Goal: Information Seeking & Learning: Learn about a topic

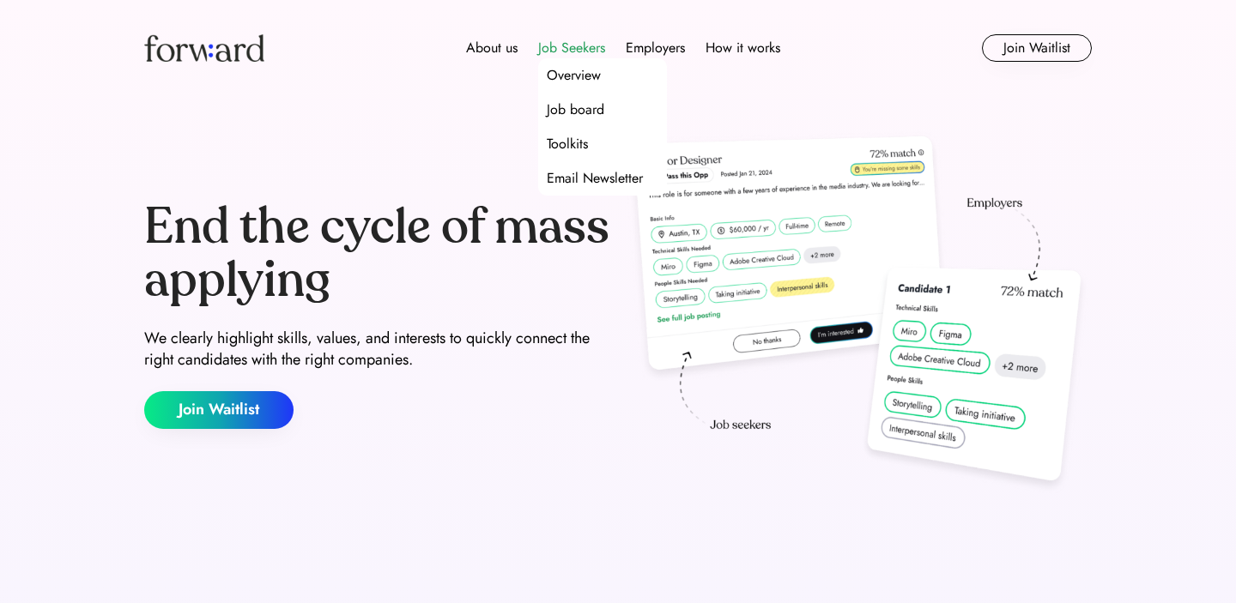
click at [596, 44] on div "Job Seekers" at bounding box center [571, 48] width 67 height 21
click at [592, 105] on div "Job board" at bounding box center [576, 110] width 58 height 21
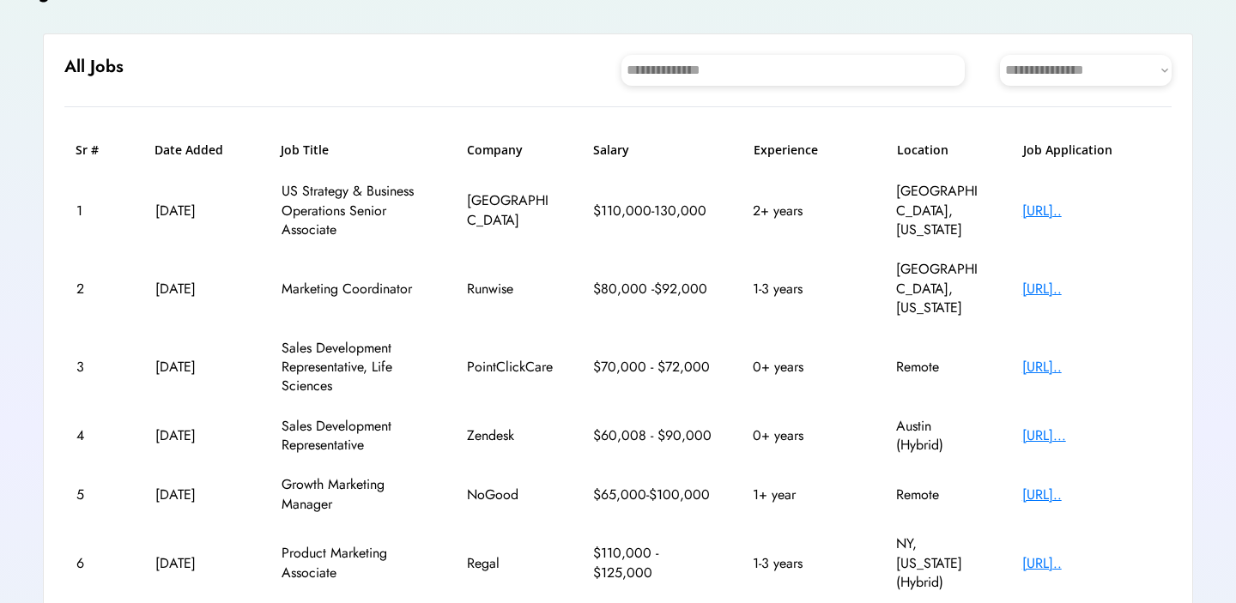
scroll to position [156, 0]
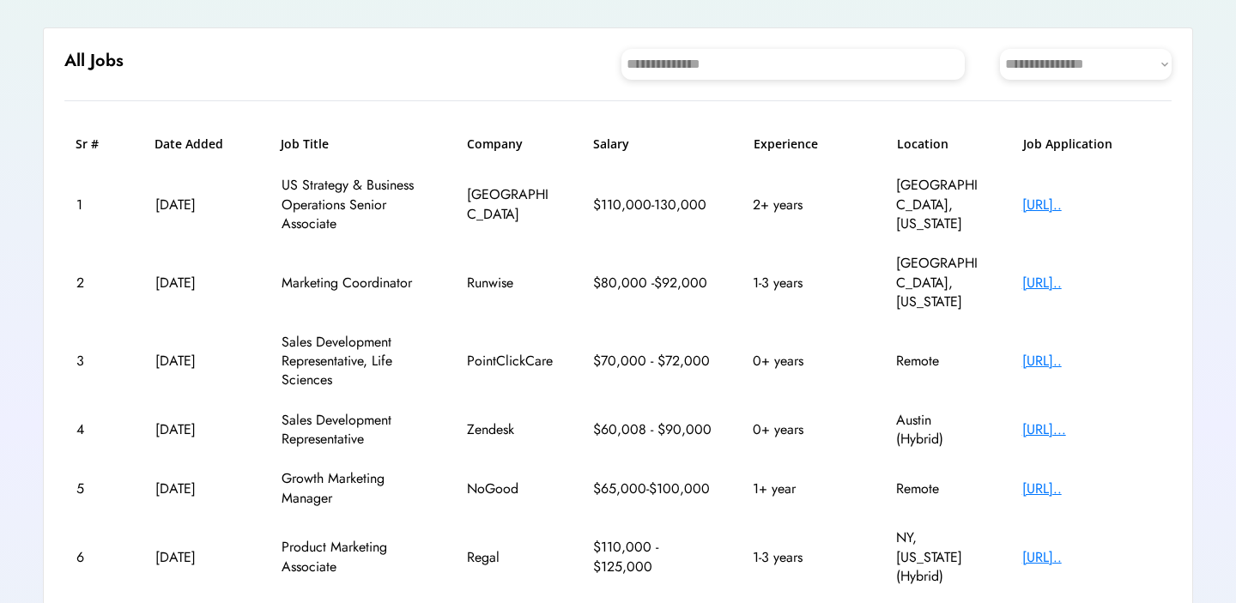
click at [930, 142] on h6 "Location" at bounding box center [940, 144] width 86 height 17
click at [1056, 52] on select "**********" at bounding box center [1086, 64] width 172 height 31
click at [1000, 49] on select "**********" at bounding box center [1086, 64] width 172 height 31
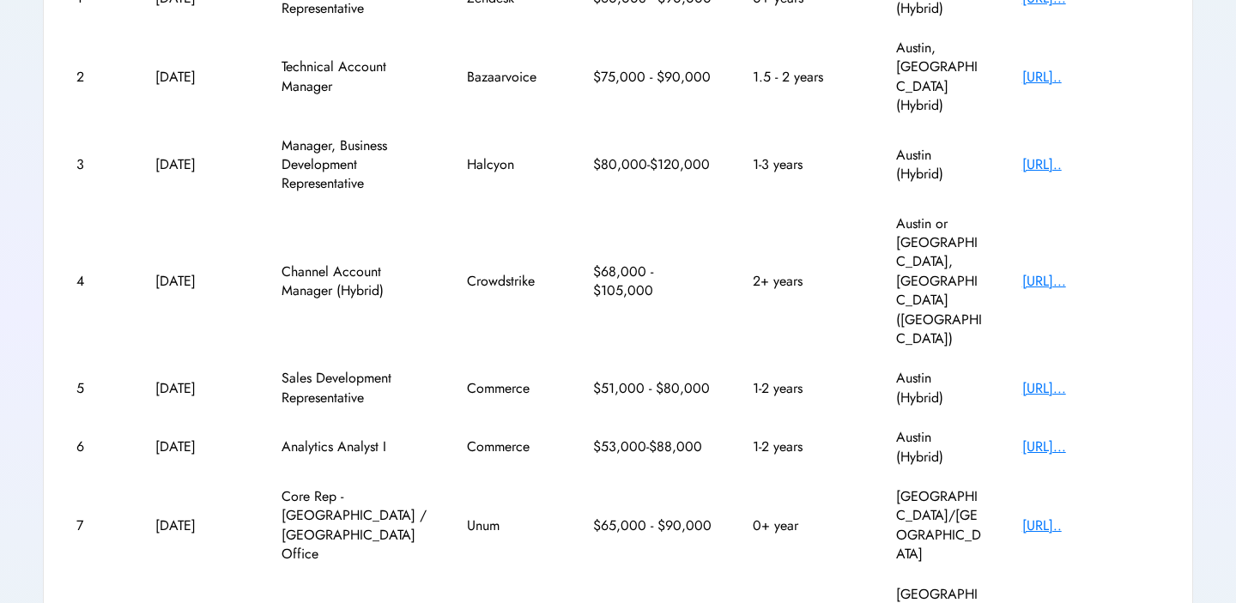
scroll to position [442, 0]
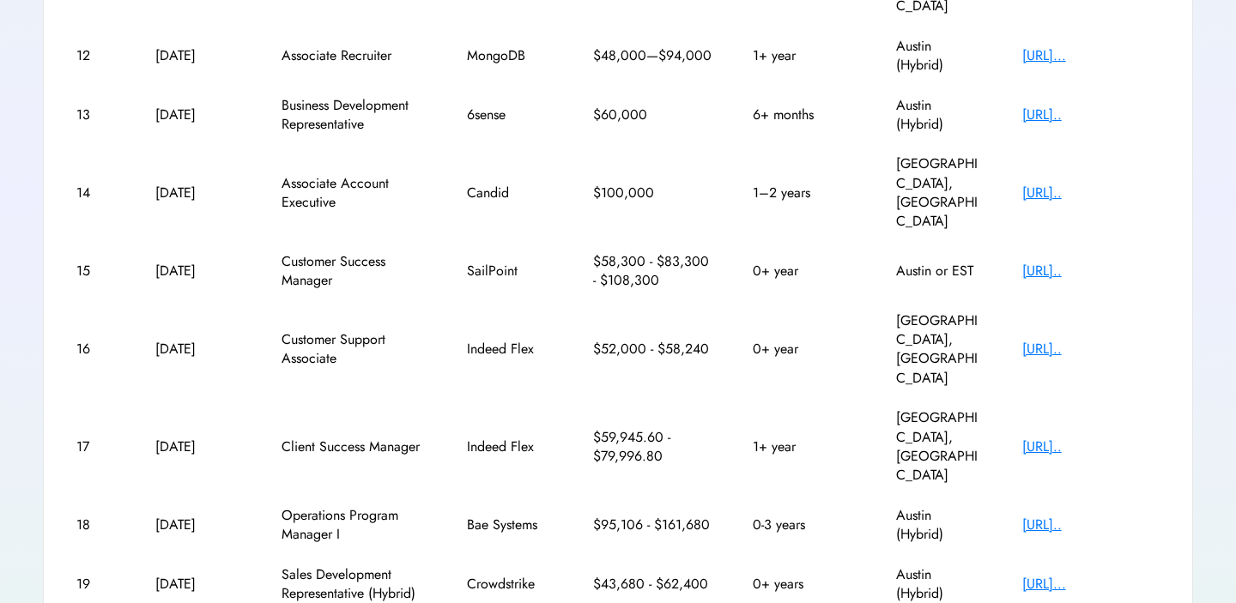
scroll to position [396, 0]
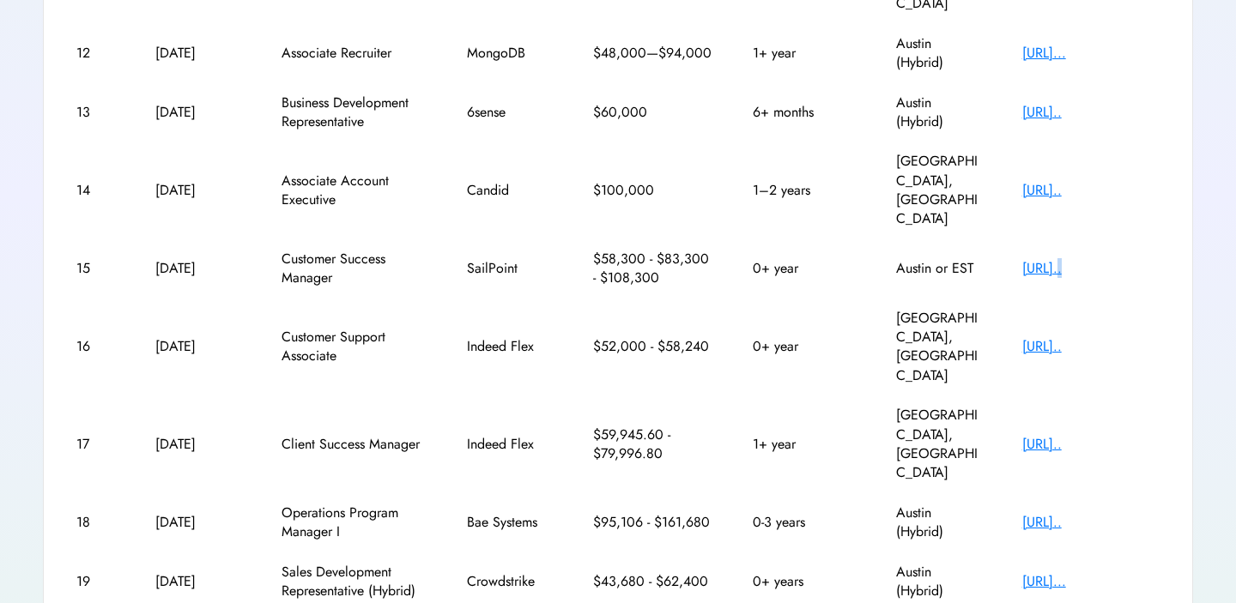
click at [1082, 259] on div "[URL].." at bounding box center [1090, 268] width 137 height 19
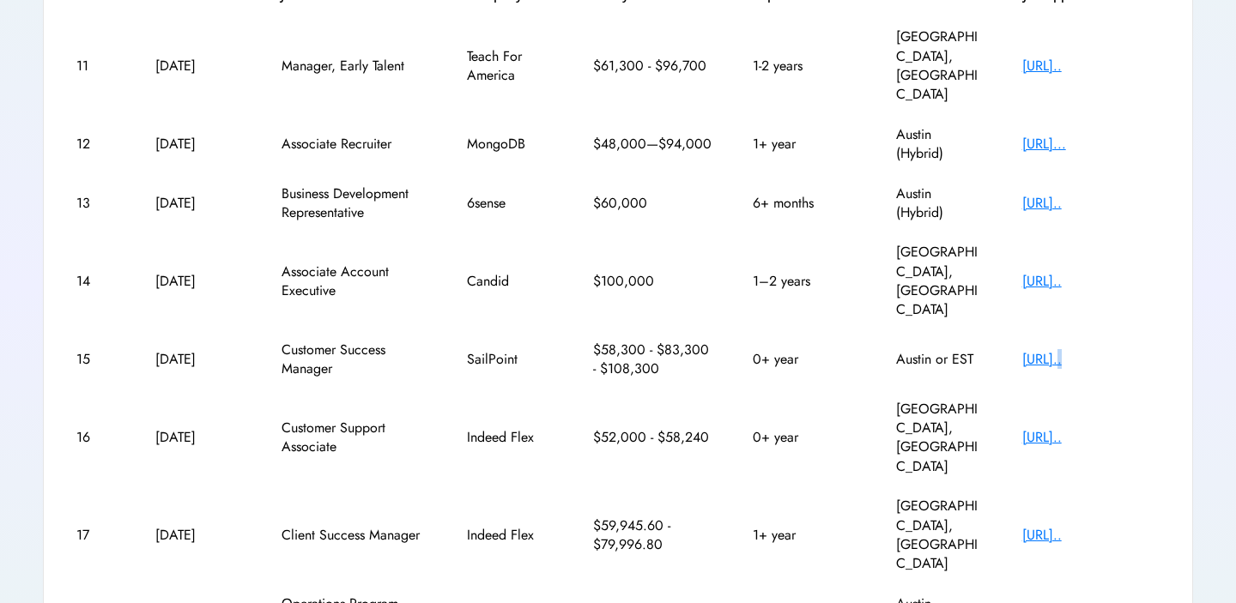
scroll to position [423, 0]
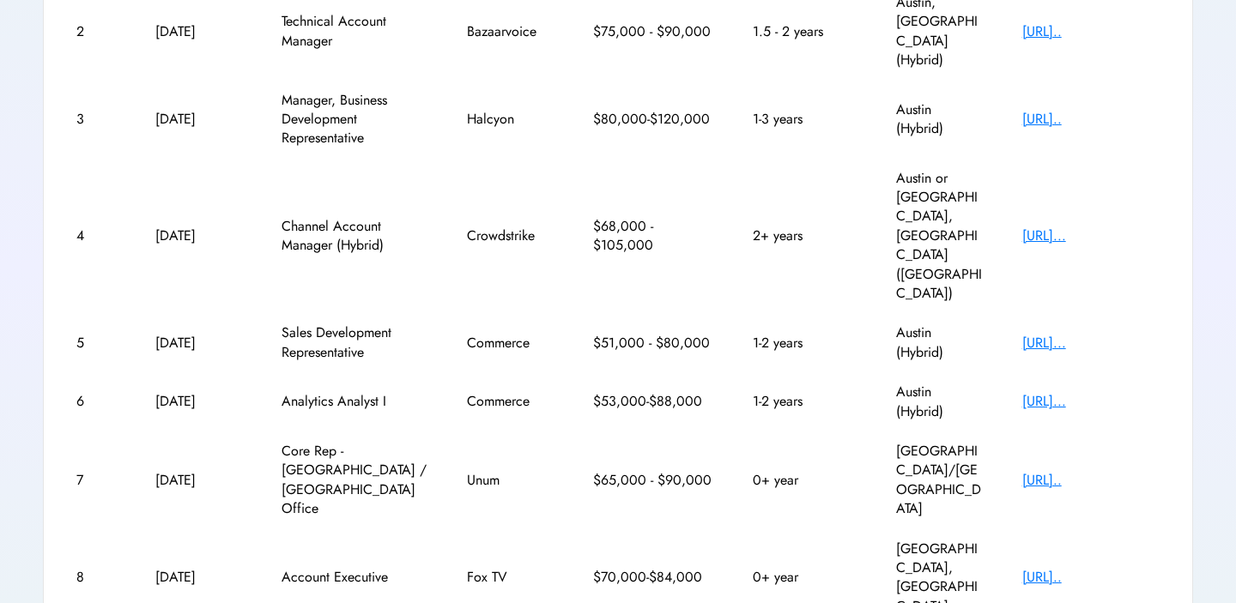
scroll to position [402, 0]
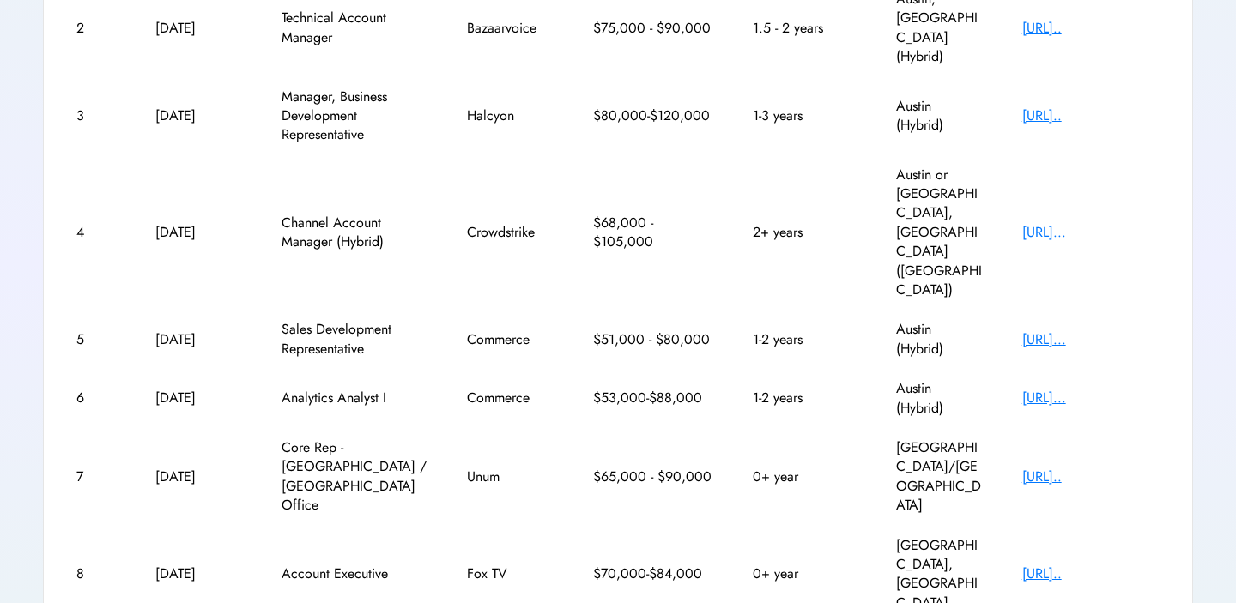
click at [1064, 468] on div "[URL].." at bounding box center [1090, 477] width 137 height 19
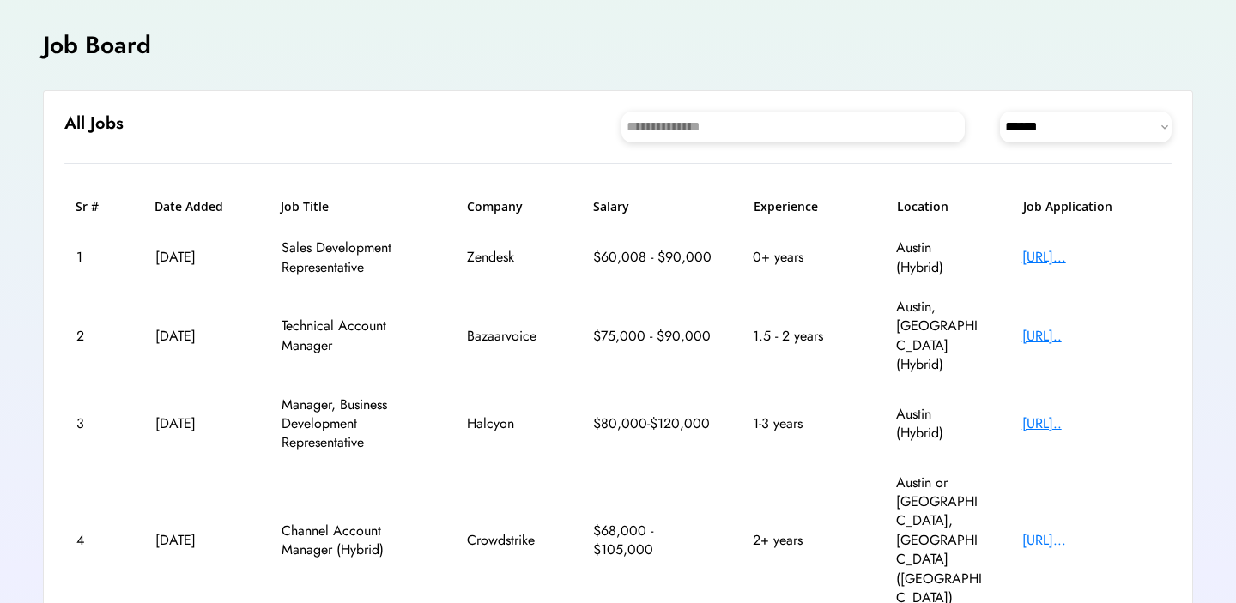
scroll to position [90, 0]
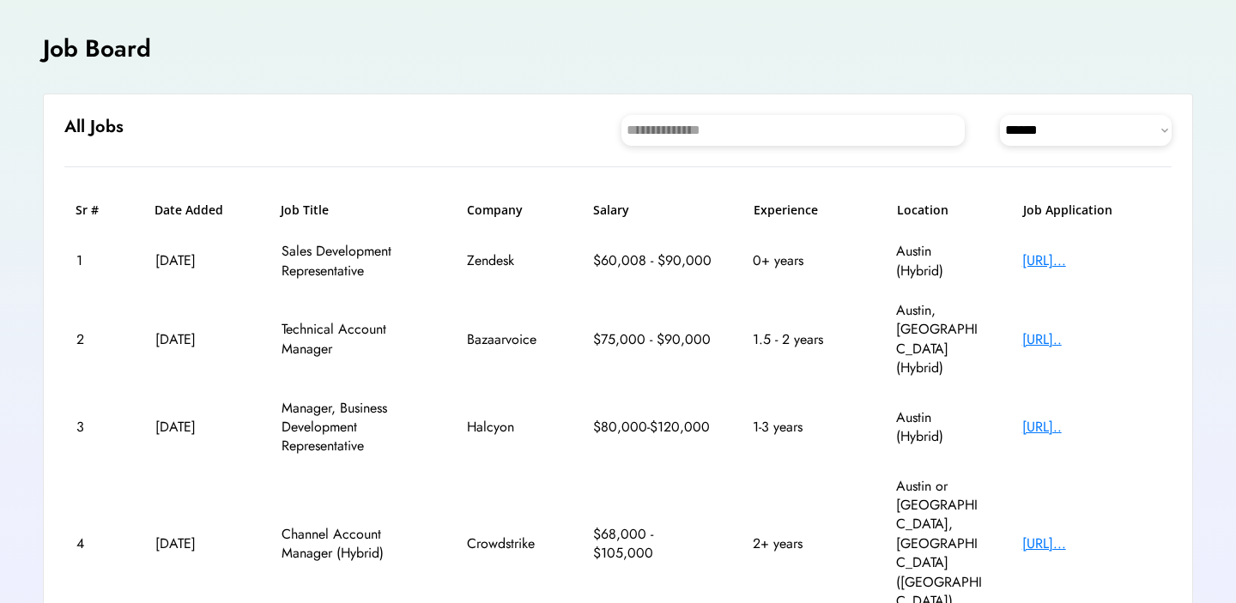
click at [1061, 142] on select "**********" at bounding box center [1086, 130] width 172 height 31
select select "********"
click at [1000, 115] on select "**********" at bounding box center [1086, 130] width 172 height 31
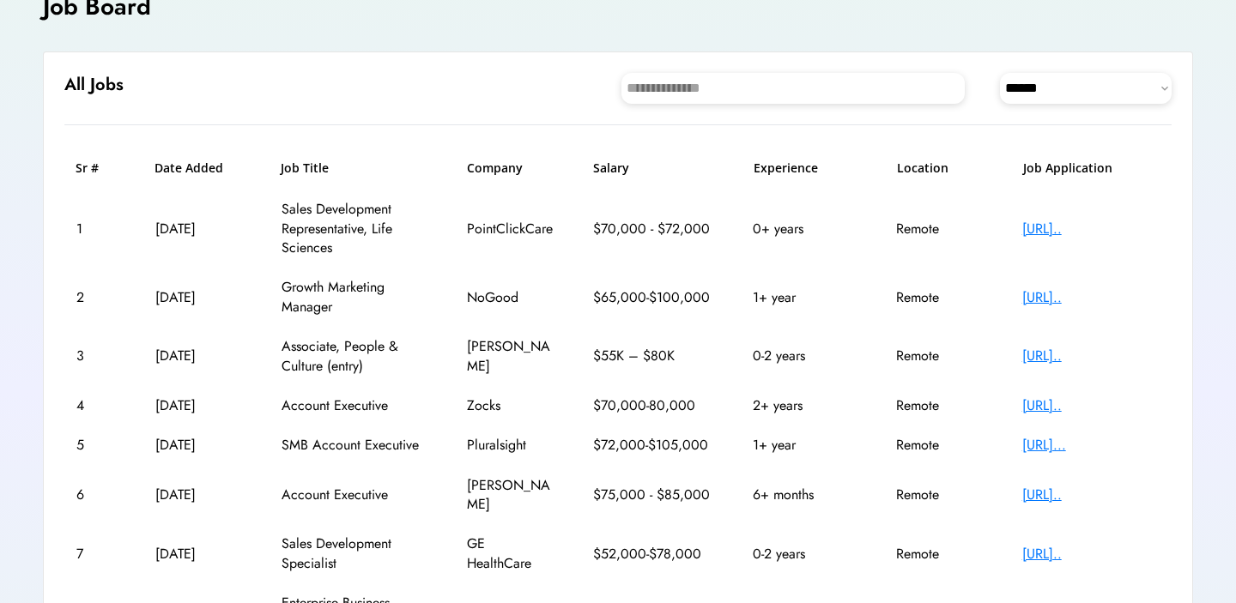
scroll to position [138, 0]
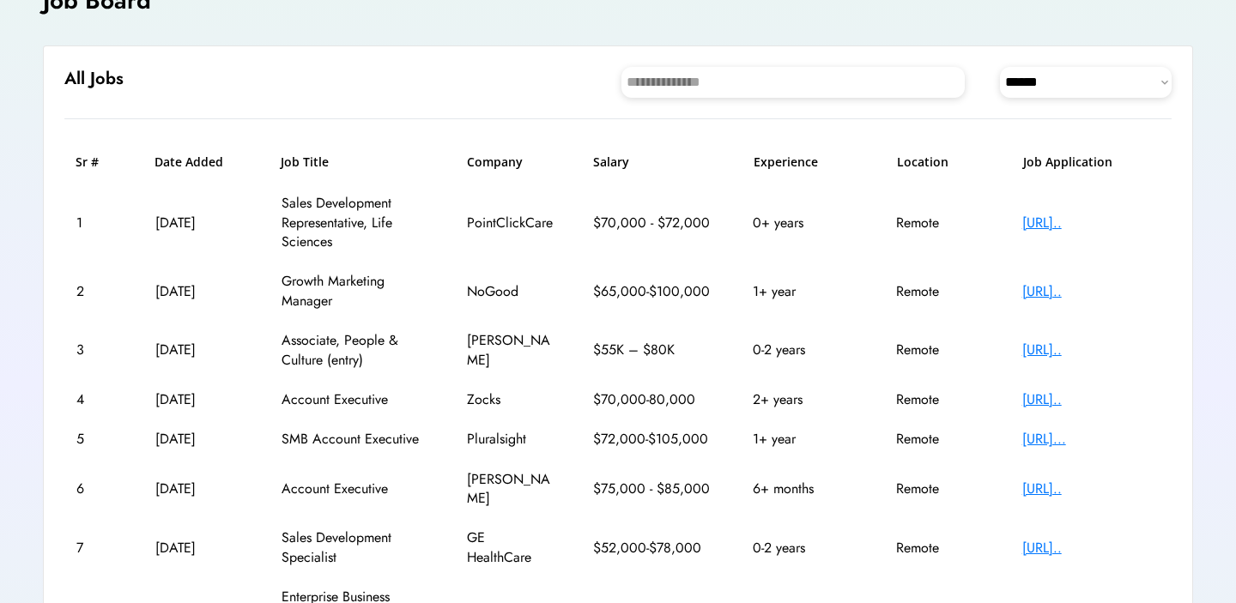
click at [1040, 354] on div "[URL].." at bounding box center [1090, 350] width 137 height 19
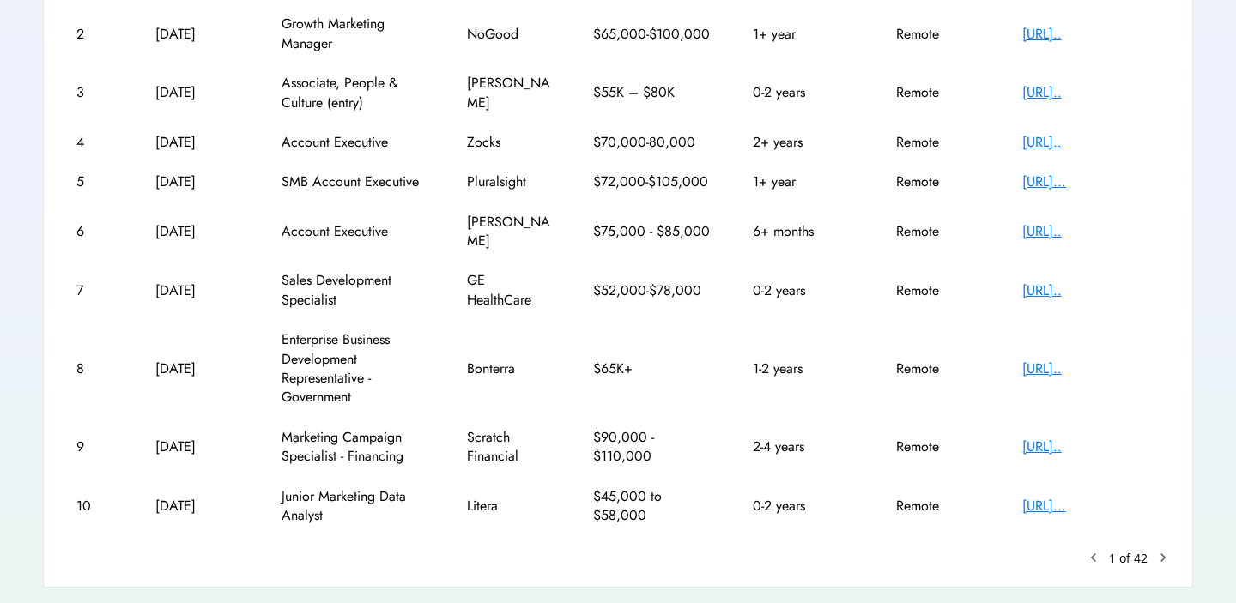
scroll to position [410, 0]
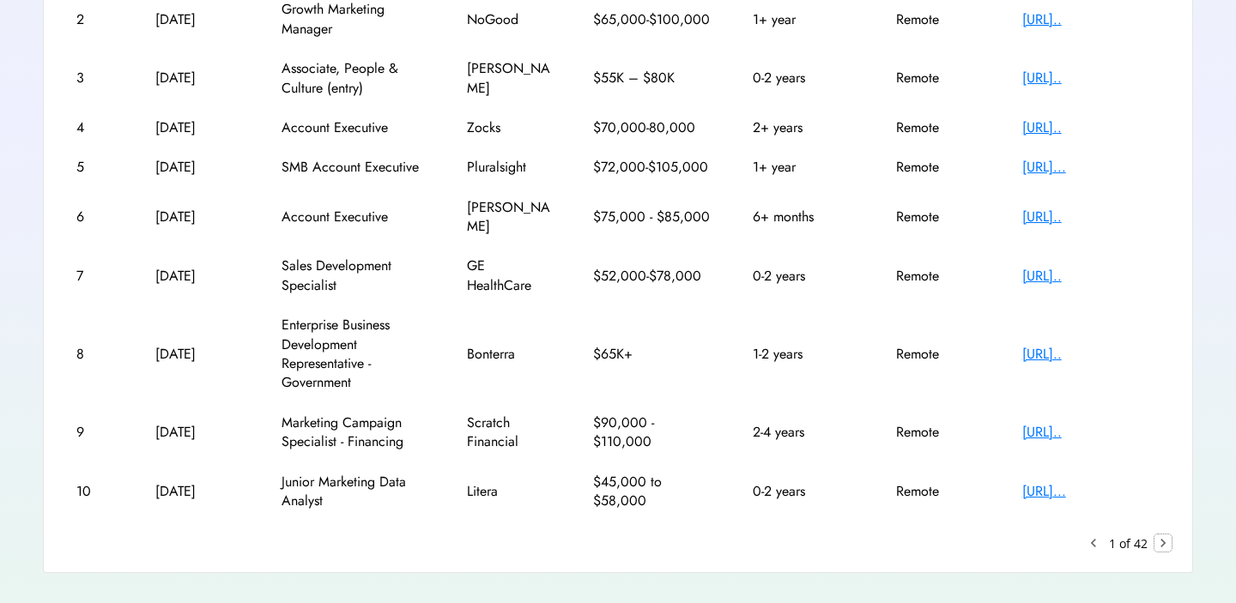
click at [1169, 535] on text "chevron_right" at bounding box center [1163, 543] width 17 height 17
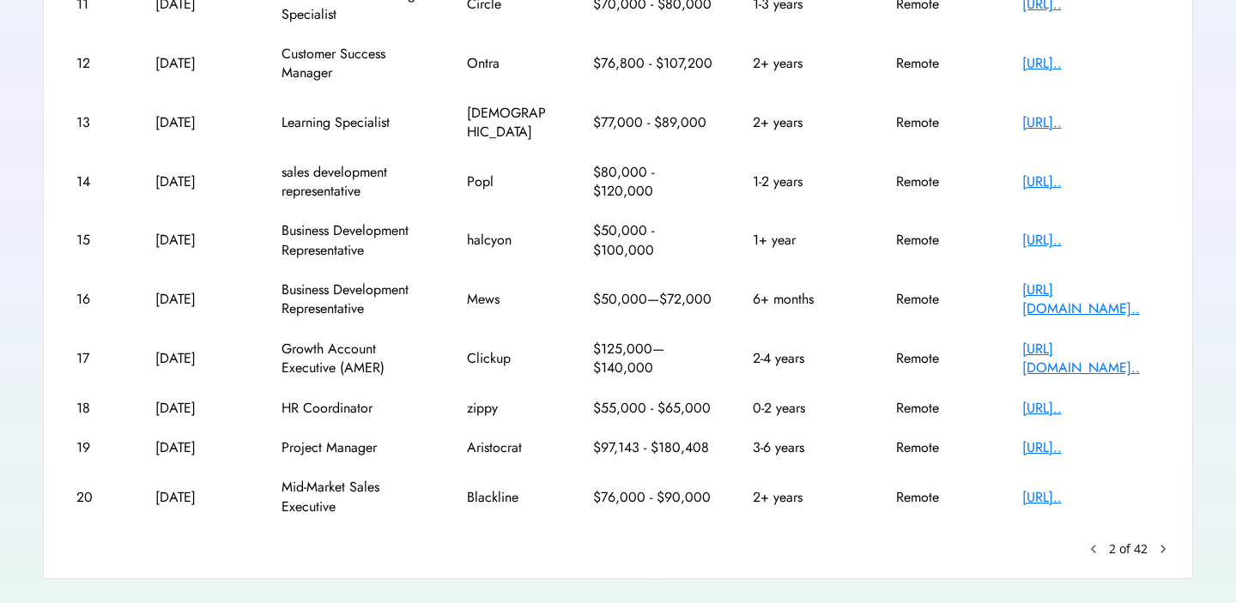
scroll to position [353, 0]
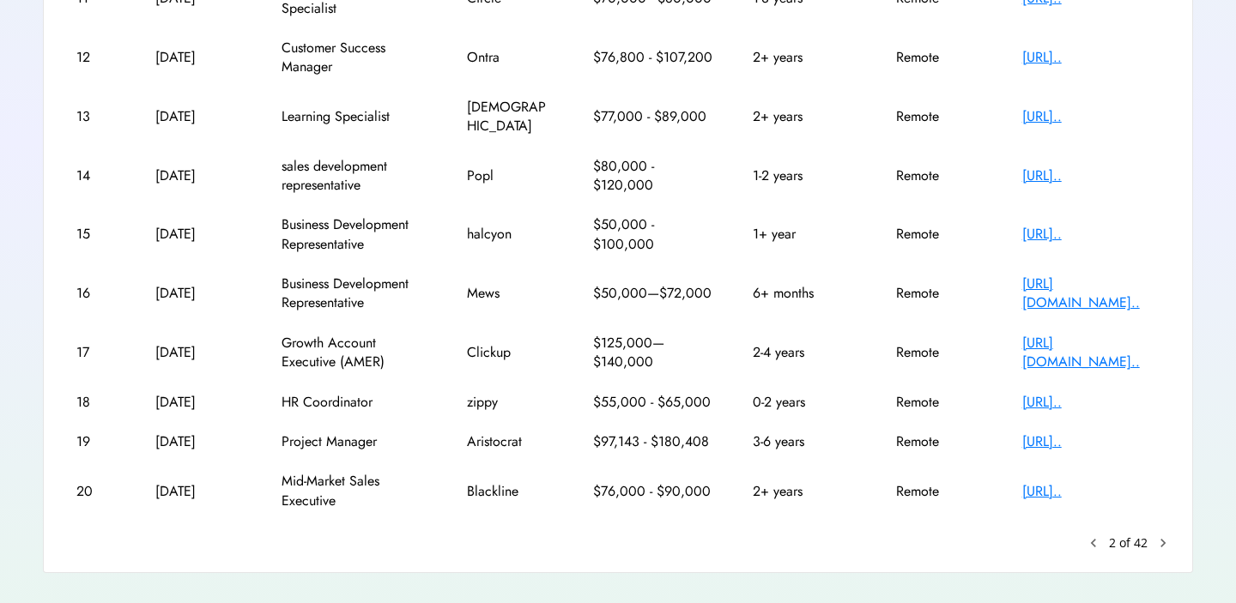
click at [1113, 393] on div "[URL].." at bounding box center [1090, 402] width 137 height 19
click at [1150, 535] on div "keyboard_arrow_left 2 of 42 chevron_right" at bounding box center [1128, 543] width 87 height 17
click at [1155, 535] on text "chevron_right" at bounding box center [1163, 543] width 17 height 17
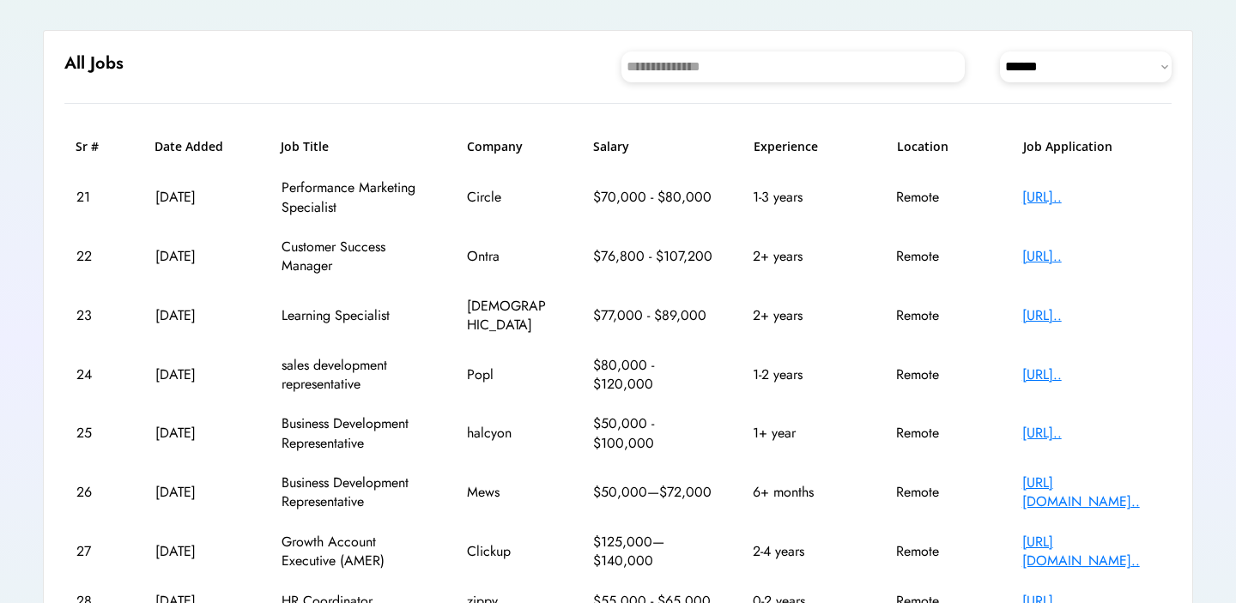
scroll to position [109, 0]
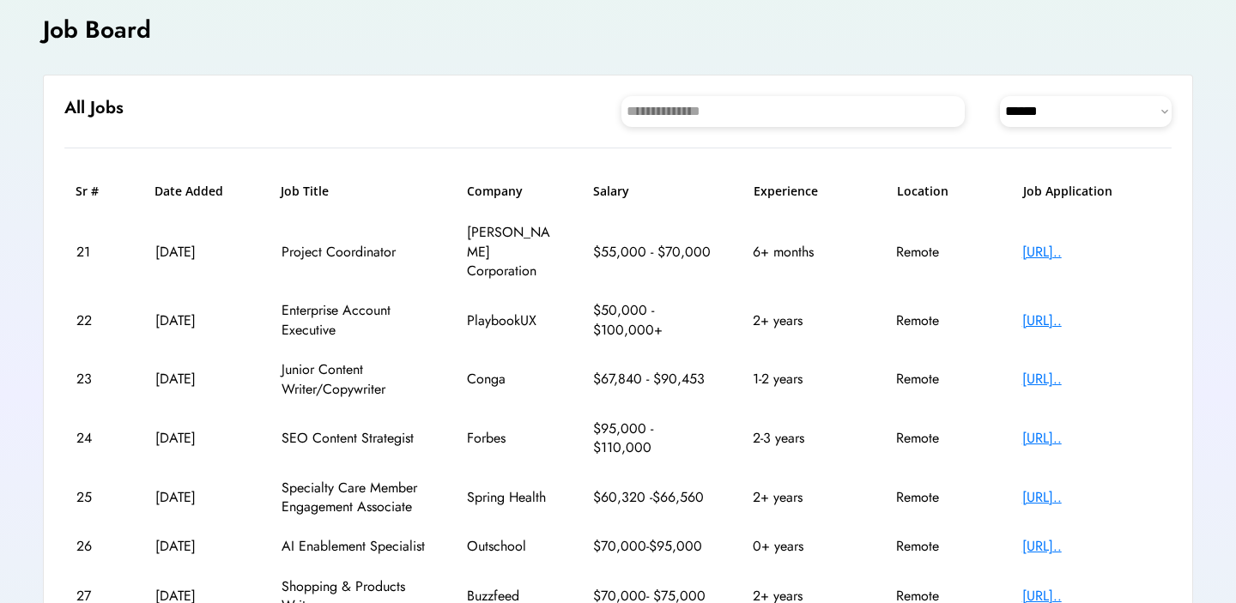
click at [1067, 249] on div "[URL].." at bounding box center [1090, 252] width 137 height 19
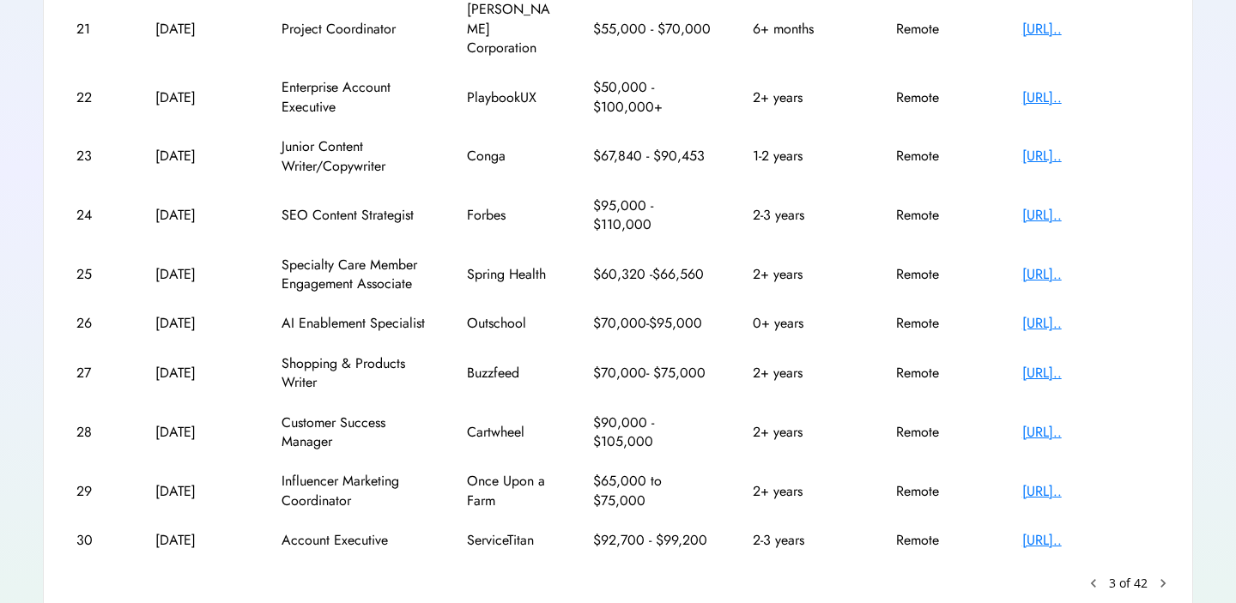
scroll to position [330, 0]
click at [1040, 316] on div "[URL].." at bounding box center [1090, 325] width 137 height 19
click at [1164, 577] on text "chevron_right" at bounding box center [1163, 585] width 17 height 17
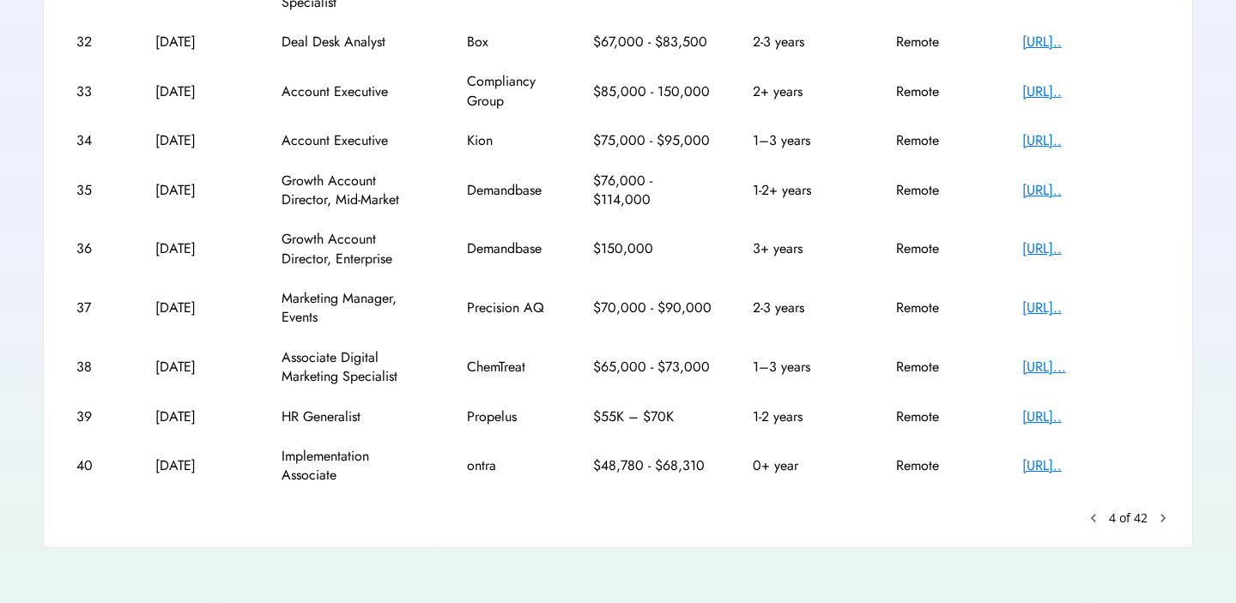
scroll to position [366, 0]
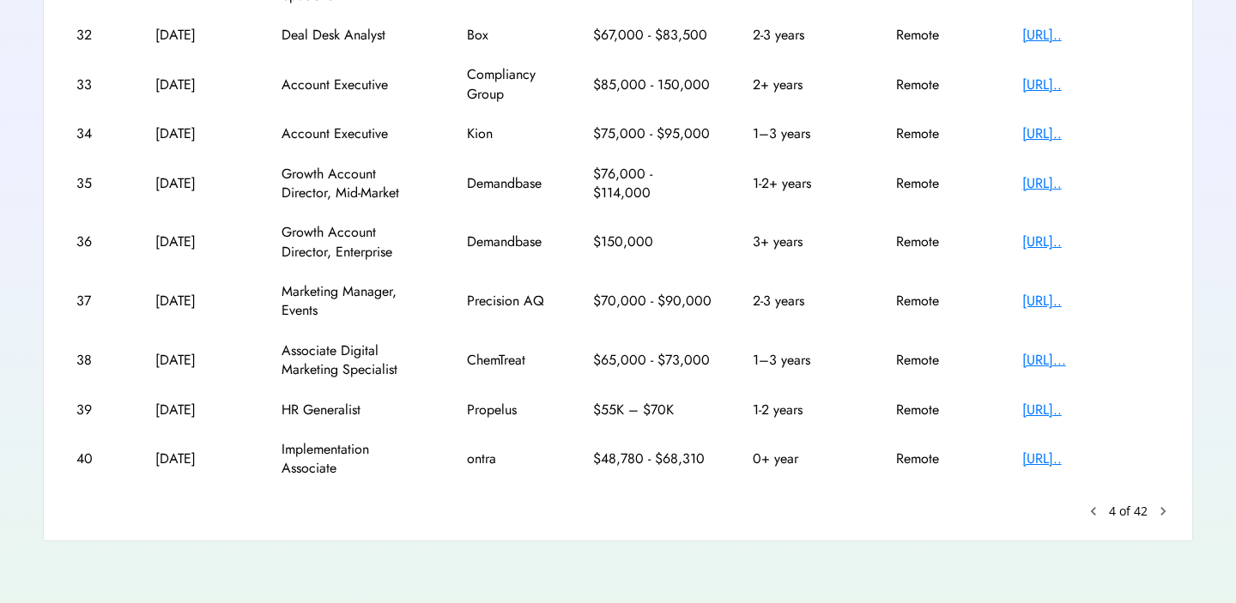
click at [1167, 508] on text "chevron_right" at bounding box center [1163, 511] width 17 height 17
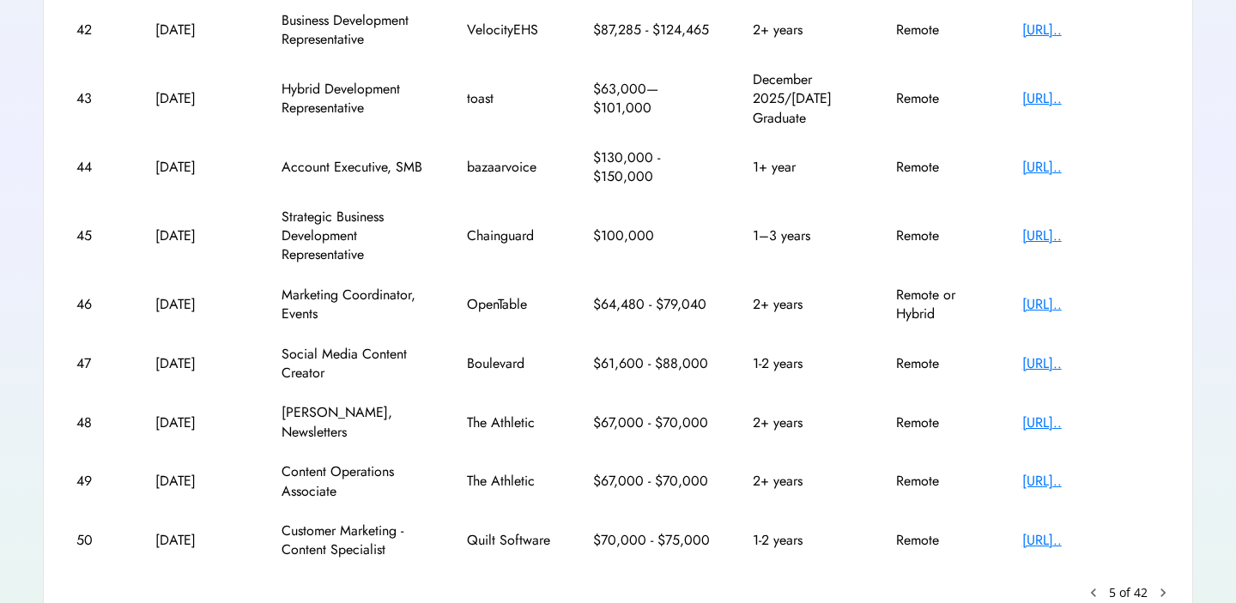
scroll to position [442, 0]
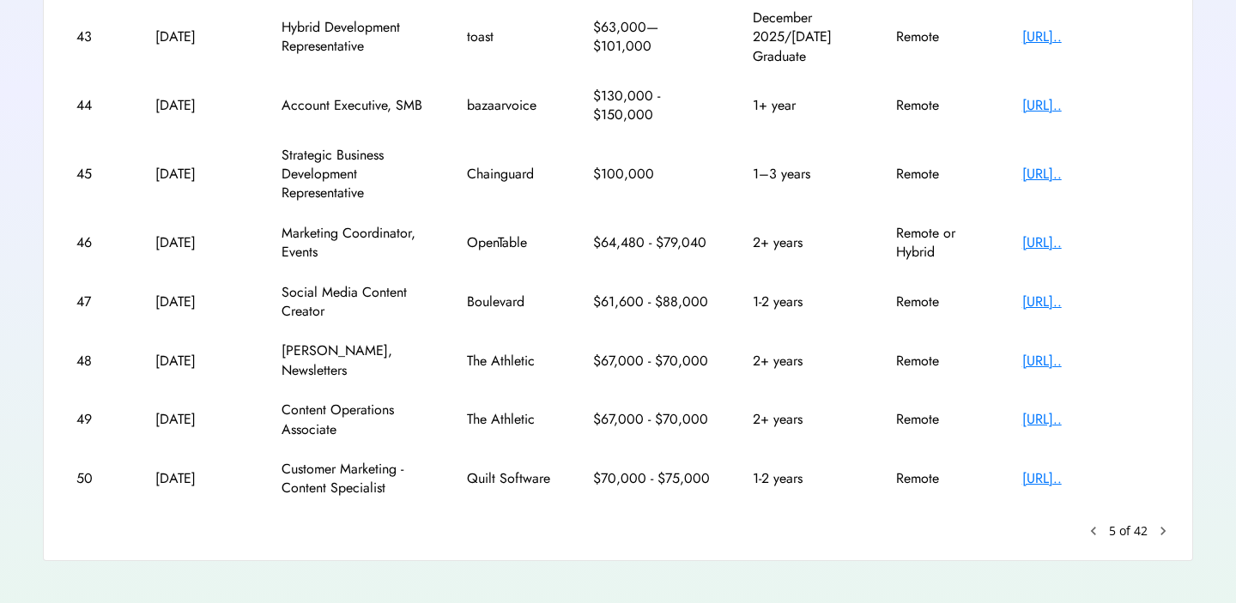
click at [1167, 500] on div "Sr # Date Added Job Title Company Salary Experience Location Job Application 41…" at bounding box center [617, 195] width 1107 height 690
click at [1165, 523] on text "chevron_right" at bounding box center [1163, 531] width 17 height 17
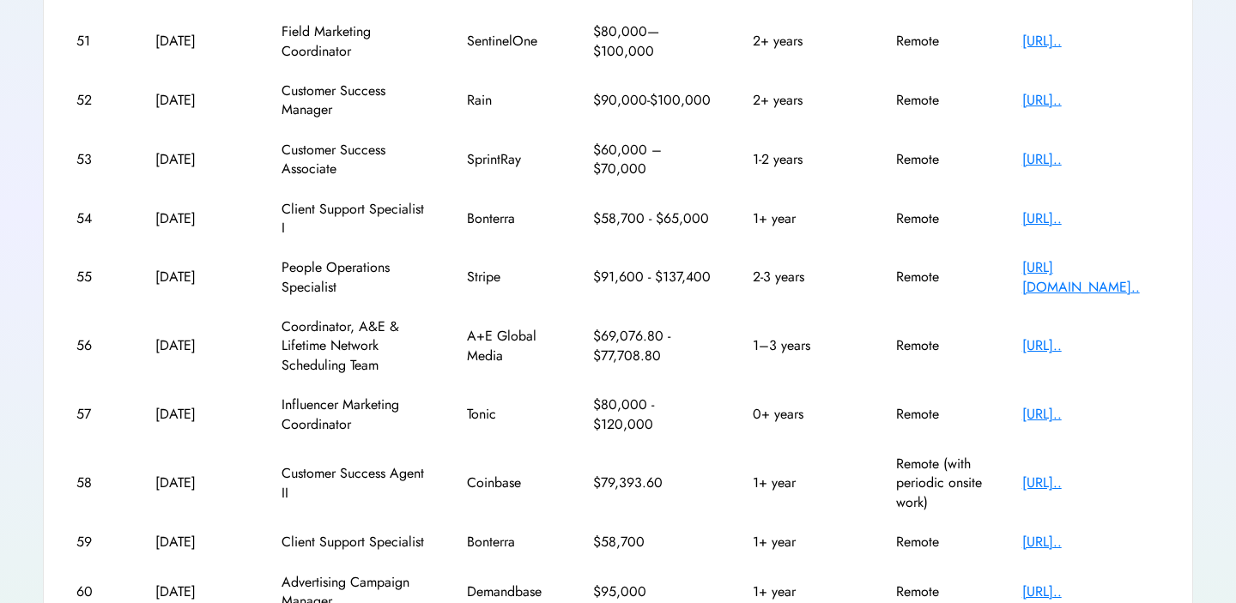
scroll to position [303, 0]
